Goal: Find specific page/section: Find specific page/section

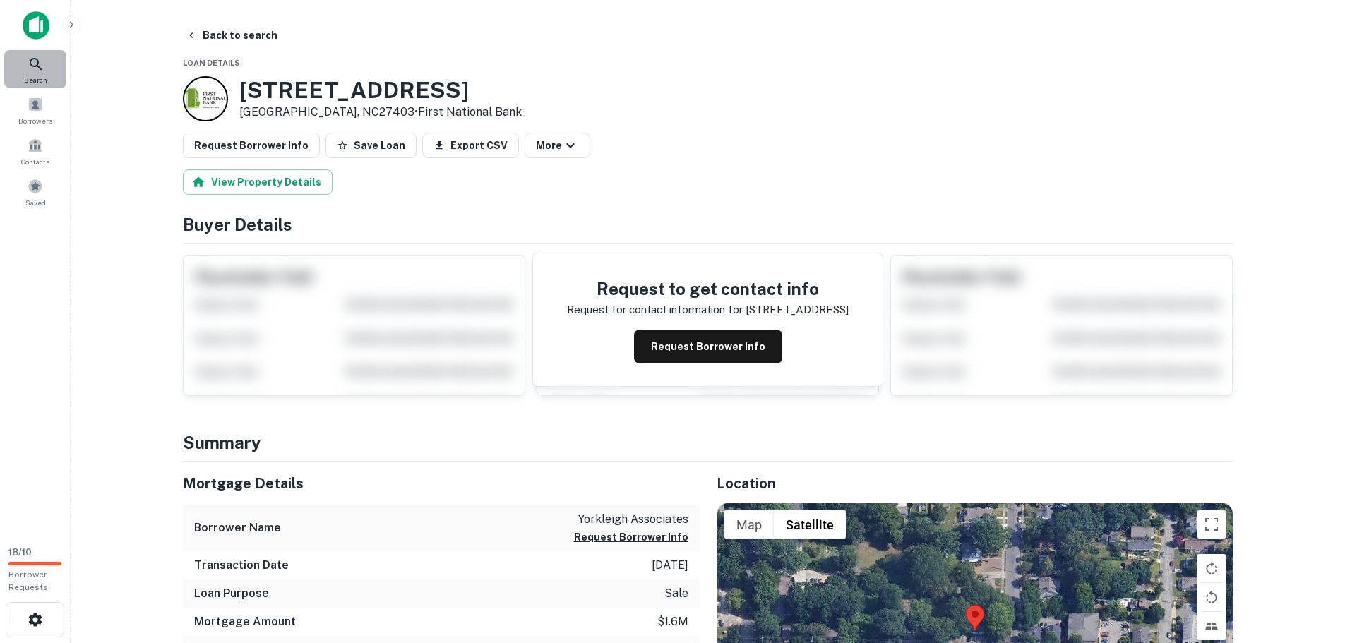
click at [39, 64] on icon at bounding box center [36, 64] width 17 height 17
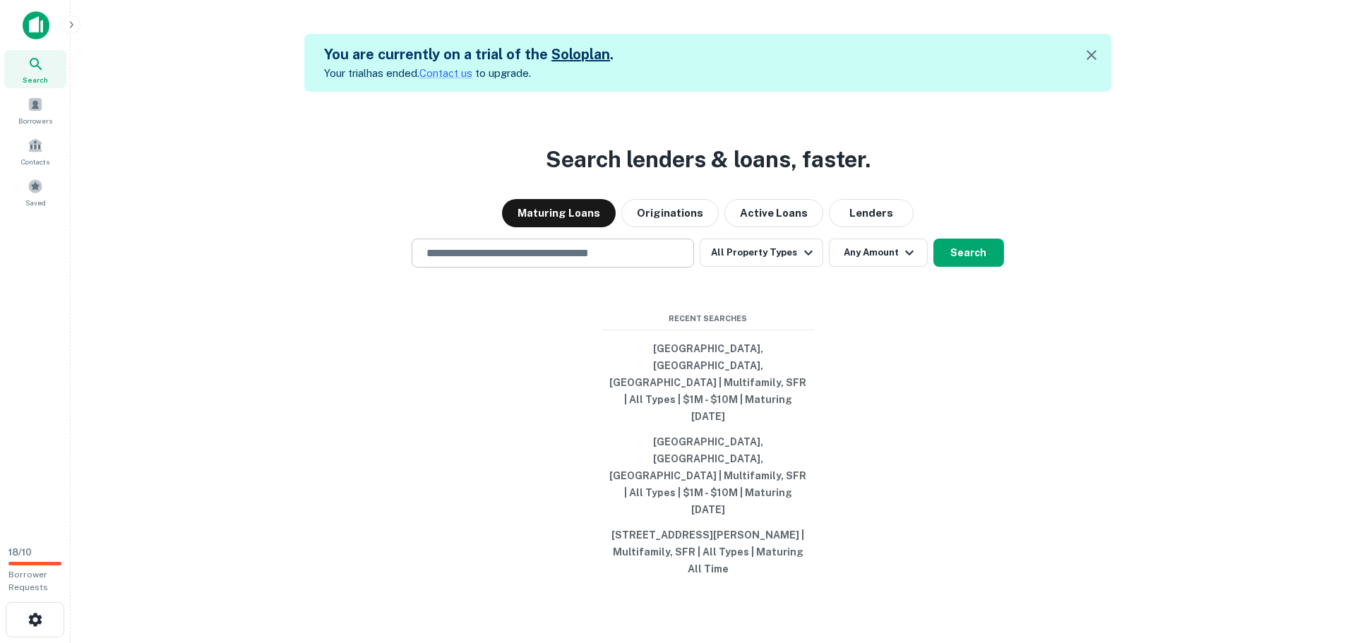
drag, startPoint x: 483, startPoint y: 312, endPoint x: 429, endPoint y: 318, distance: 54.0
click at [429, 268] on div "​" at bounding box center [553, 253] width 282 height 29
click at [431, 261] on input "text" at bounding box center [553, 253] width 270 height 16
paste input "**********"
type input "**********"
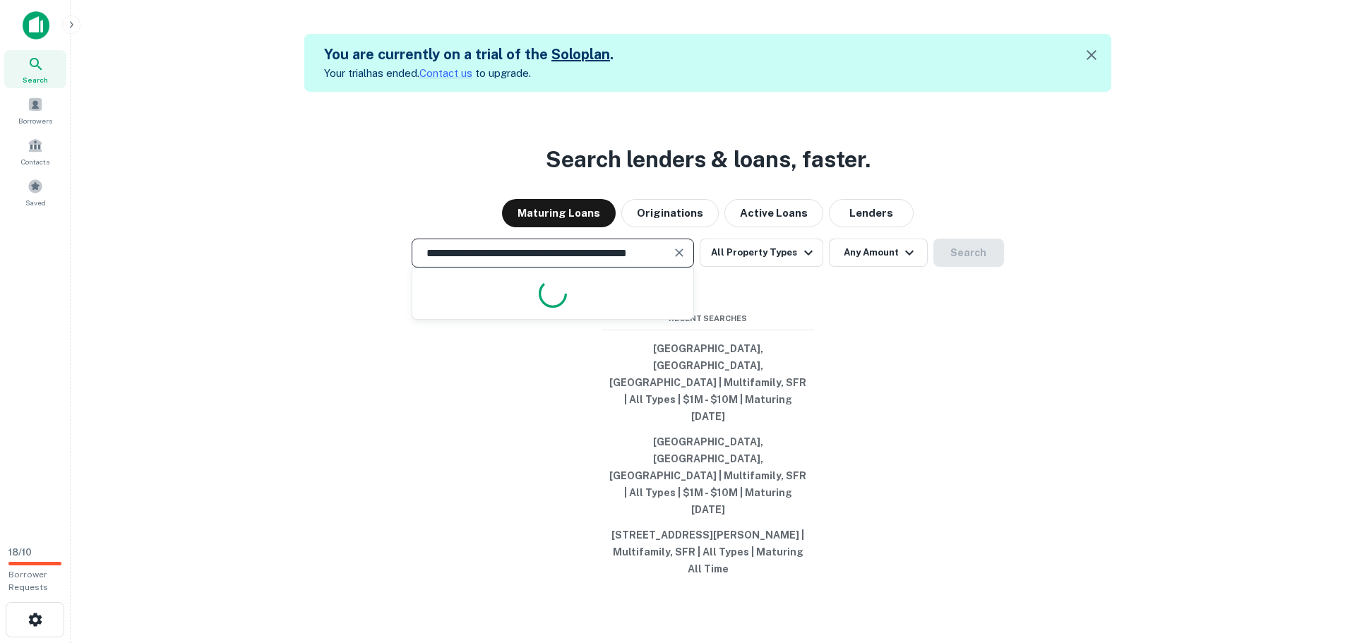
scroll to position [0, 29]
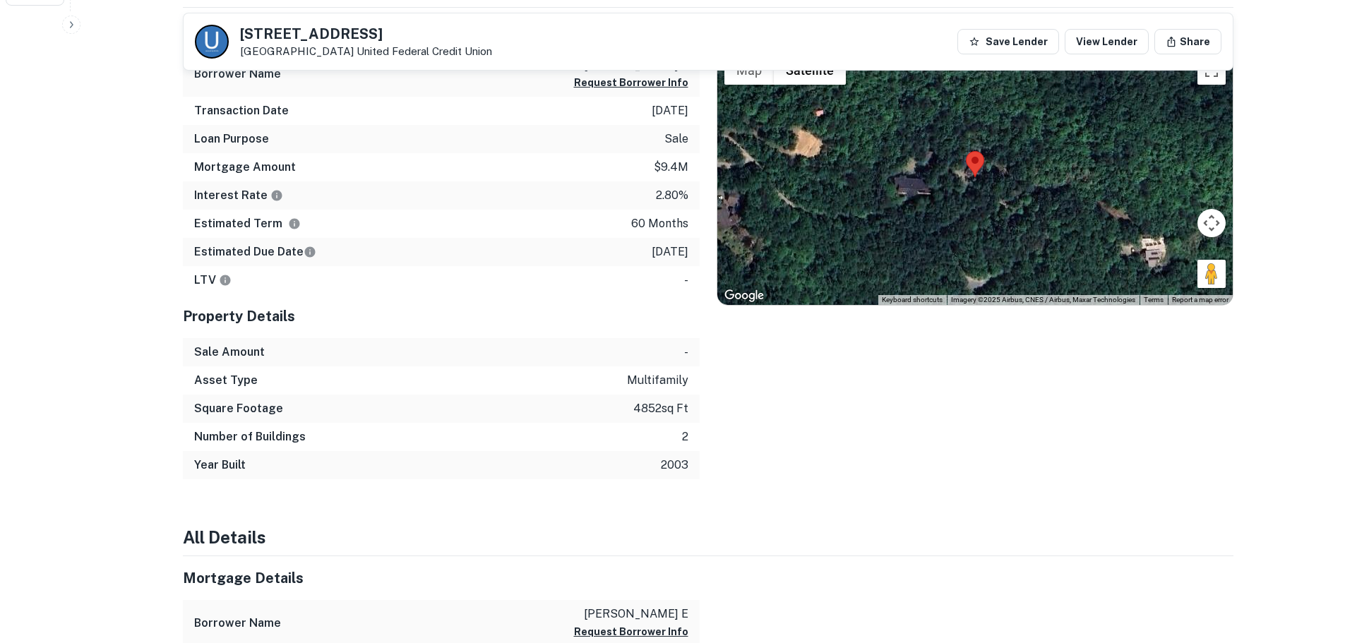
scroll to position [636, 0]
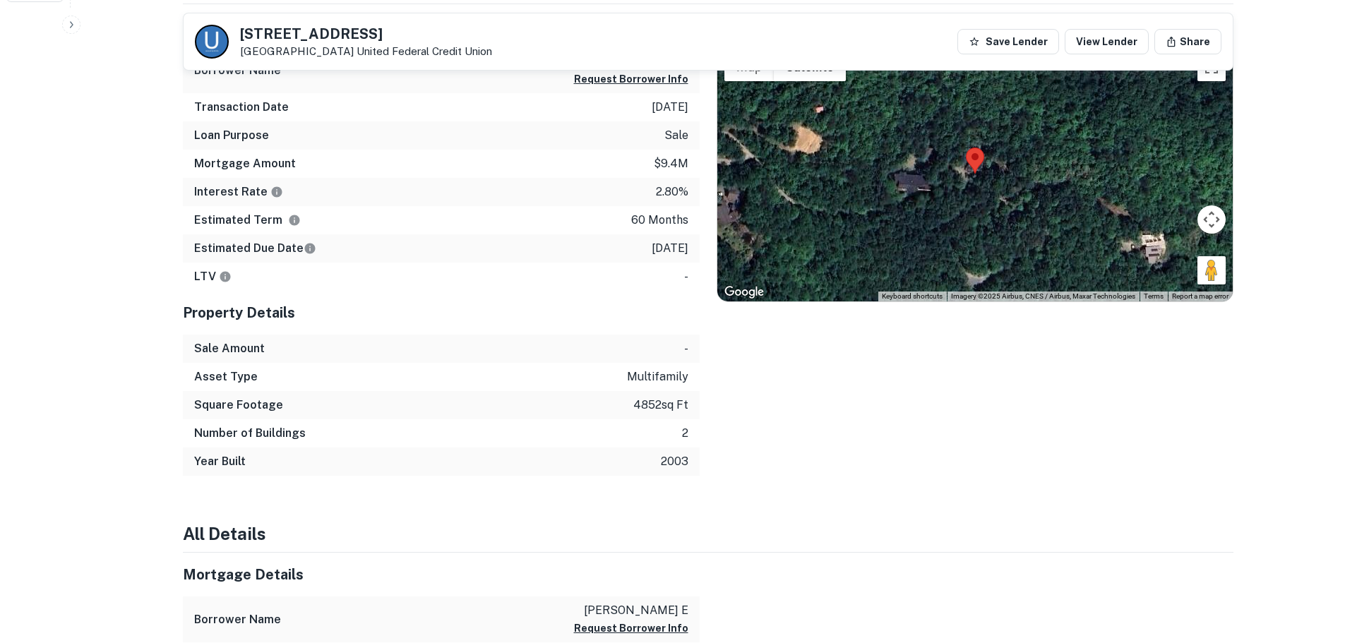
click at [1196, 278] on div at bounding box center [976, 174] width 516 height 256
click at [1205, 277] on button "Drag Pegman onto the map to open Street View" at bounding box center [1212, 270] width 28 height 28
drag, startPoint x: 1201, startPoint y: 272, endPoint x: 968, endPoint y: 202, distance: 244.0
click at [968, 202] on div "To activate drag with keyboard, press Alt + Enter. Once in keyboard drag state,…" at bounding box center [976, 174] width 516 height 256
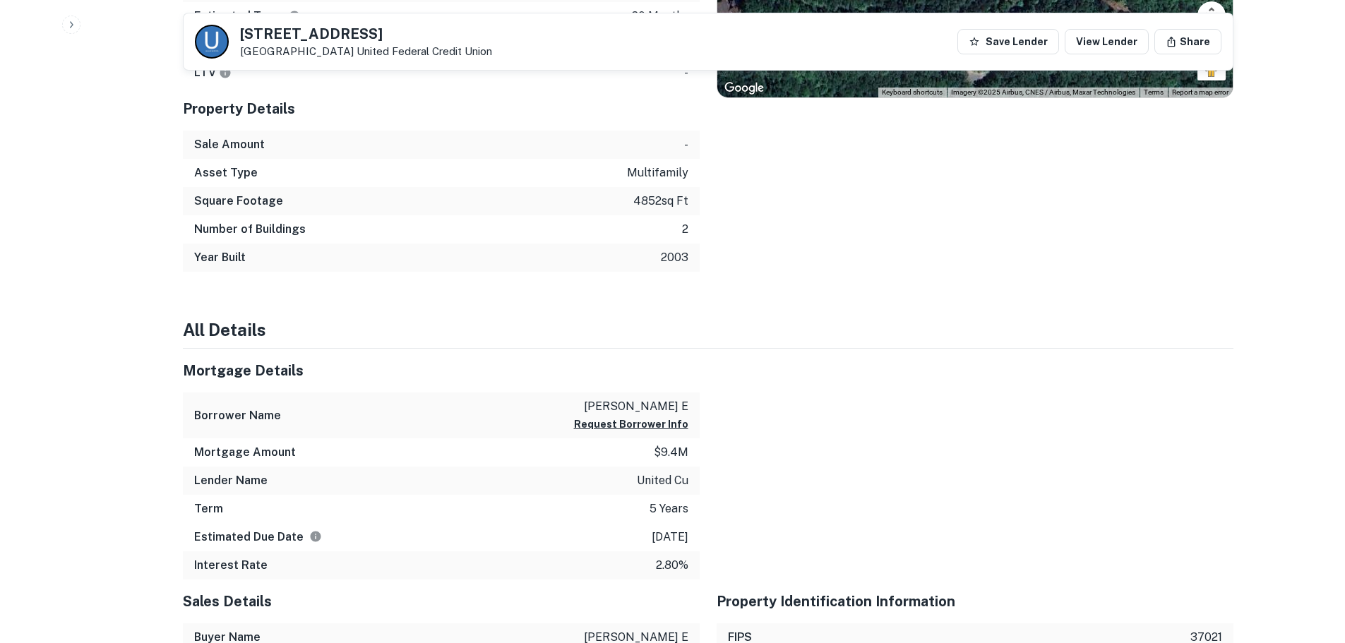
scroll to position [565, 0]
